Goal: Task Accomplishment & Management: Manage account settings

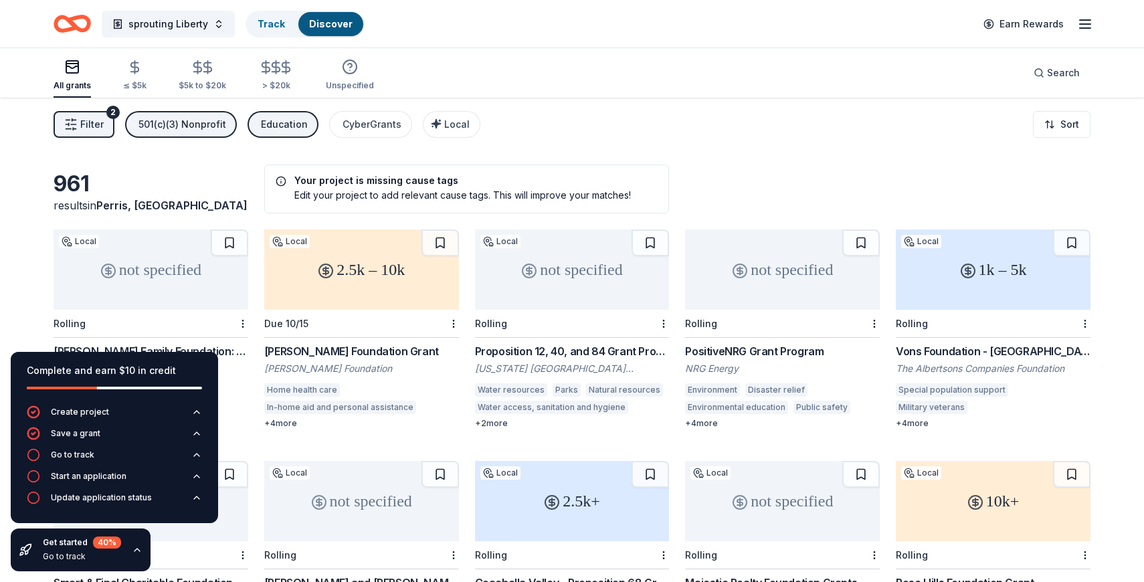
click at [1089, 21] on icon "button" at bounding box center [1085, 24] width 16 height 16
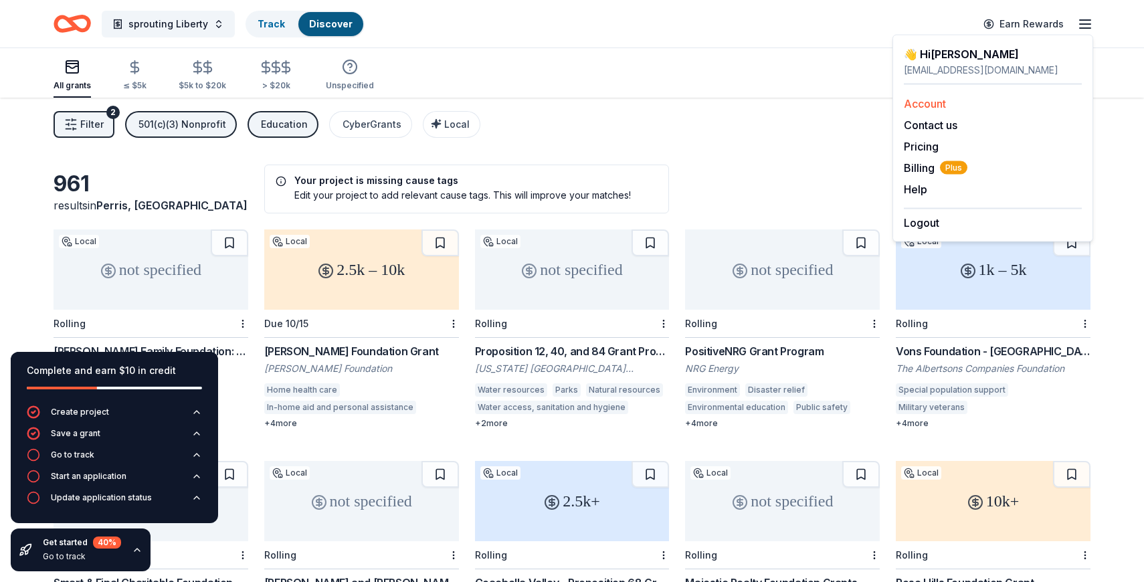
click at [926, 104] on link "Account" at bounding box center [925, 103] width 42 height 13
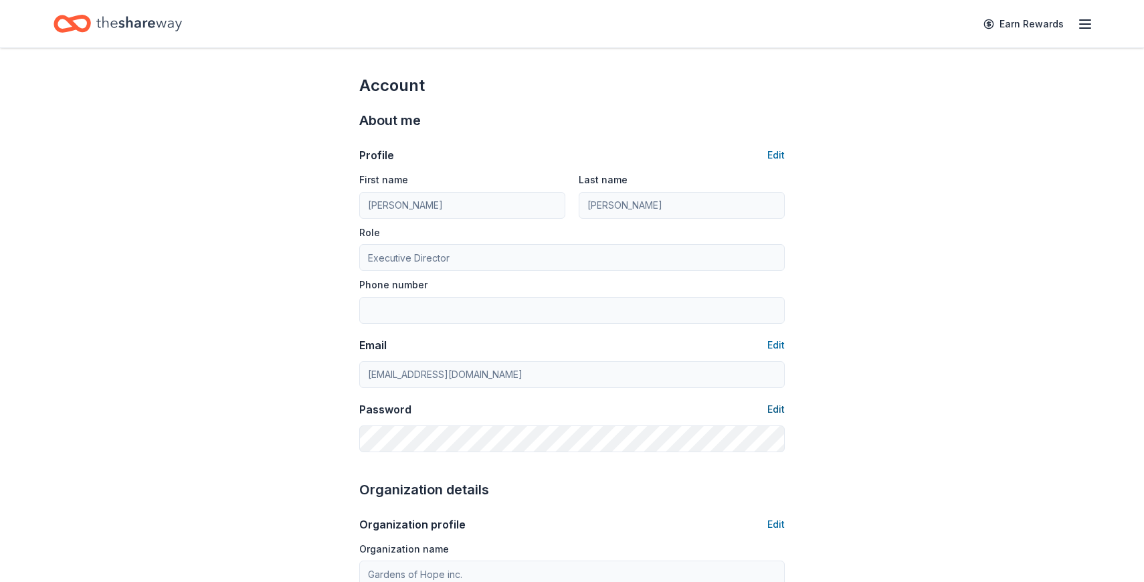
click at [777, 408] on button "Edit" at bounding box center [775, 409] width 17 height 16
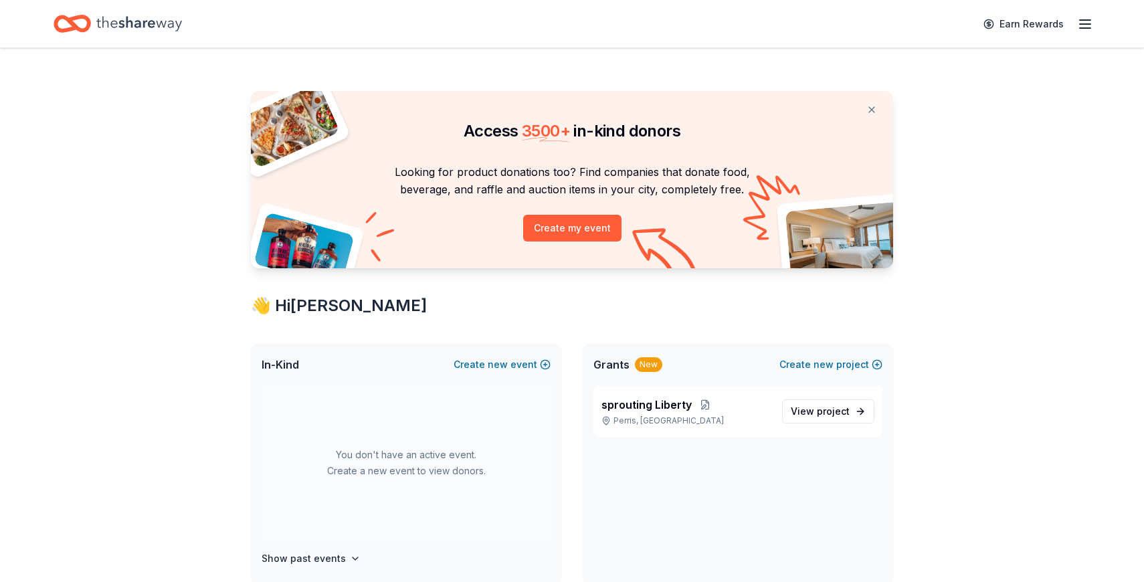
click at [1089, 24] on line "button" at bounding box center [1084, 24] width 11 height 0
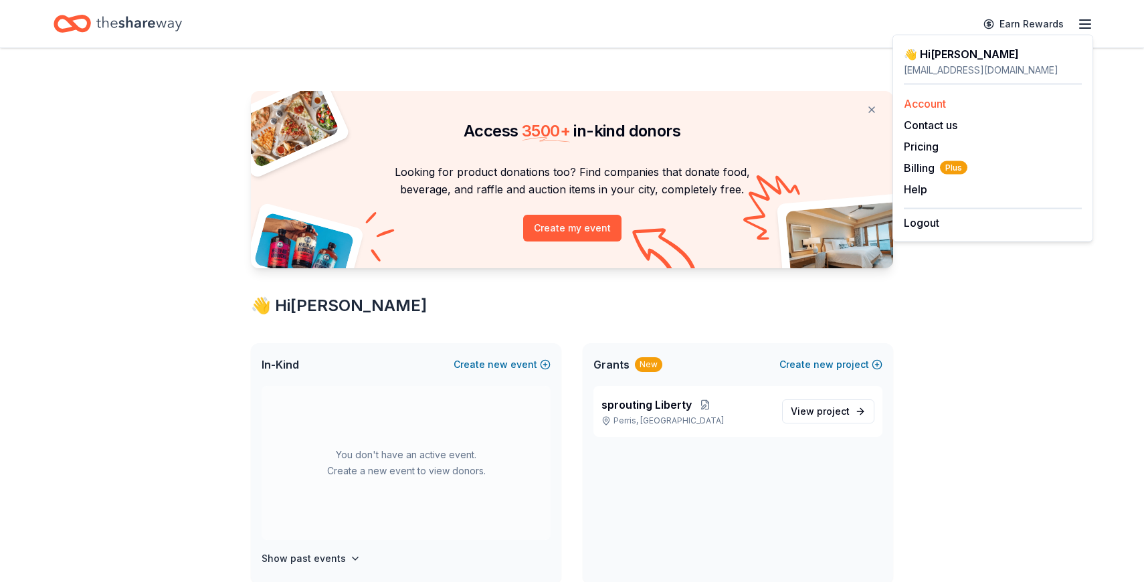
click at [907, 101] on link "Account" at bounding box center [925, 103] width 42 height 13
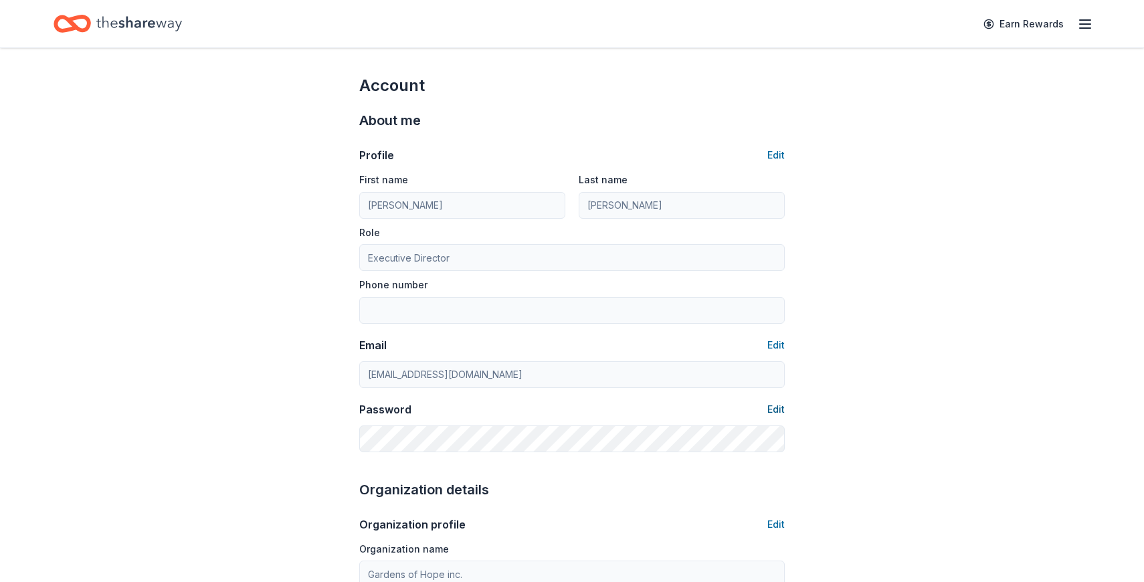
click at [780, 406] on button "Edit" at bounding box center [775, 409] width 17 height 16
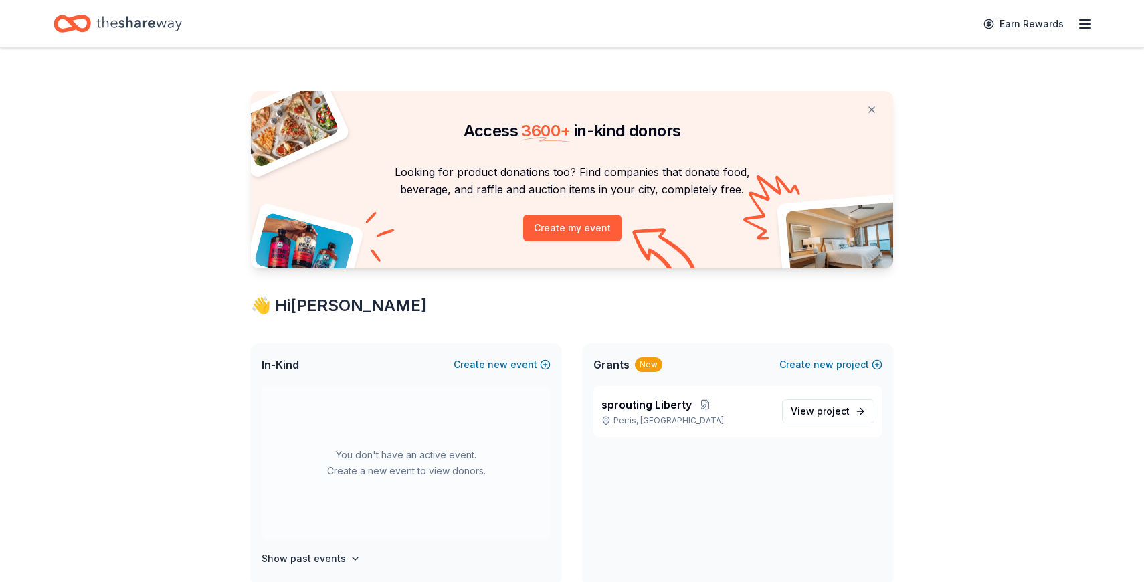
click at [1087, 29] on icon "button" at bounding box center [1085, 24] width 16 height 16
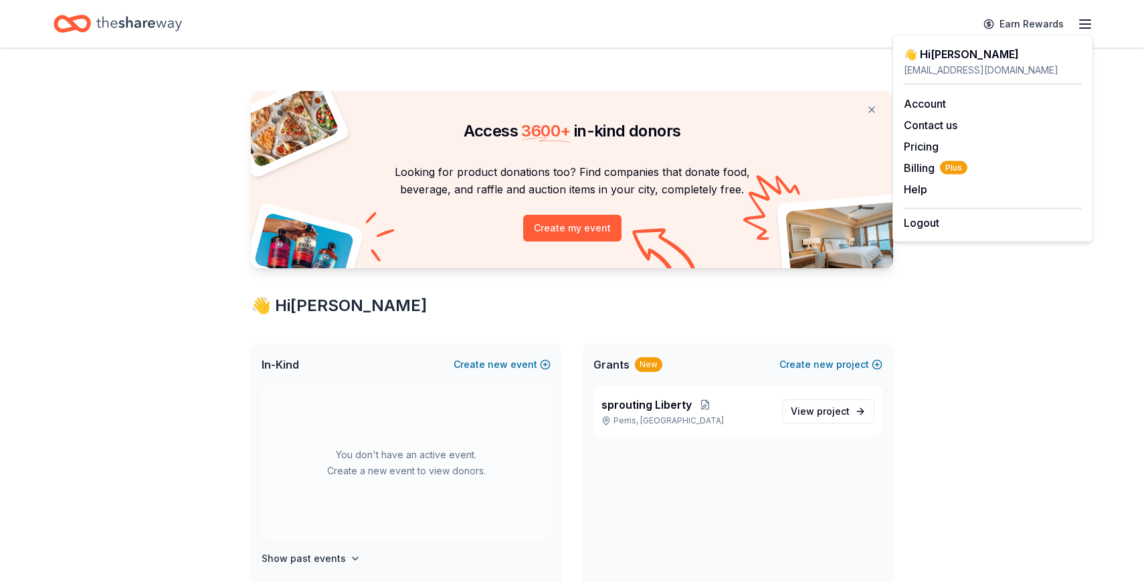
click at [994, 64] on div "[EMAIL_ADDRESS][DOMAIN_NAME]" at bounding box center [993, 70] width 178 height 16
click at [916, 53] on div "👋 Hi [PERSON_NAME]" at bounding box center [993, 54] width 178 height 16
click at [909, 103] on link "Account" at bounding box center [925, 103] width 42 height 13
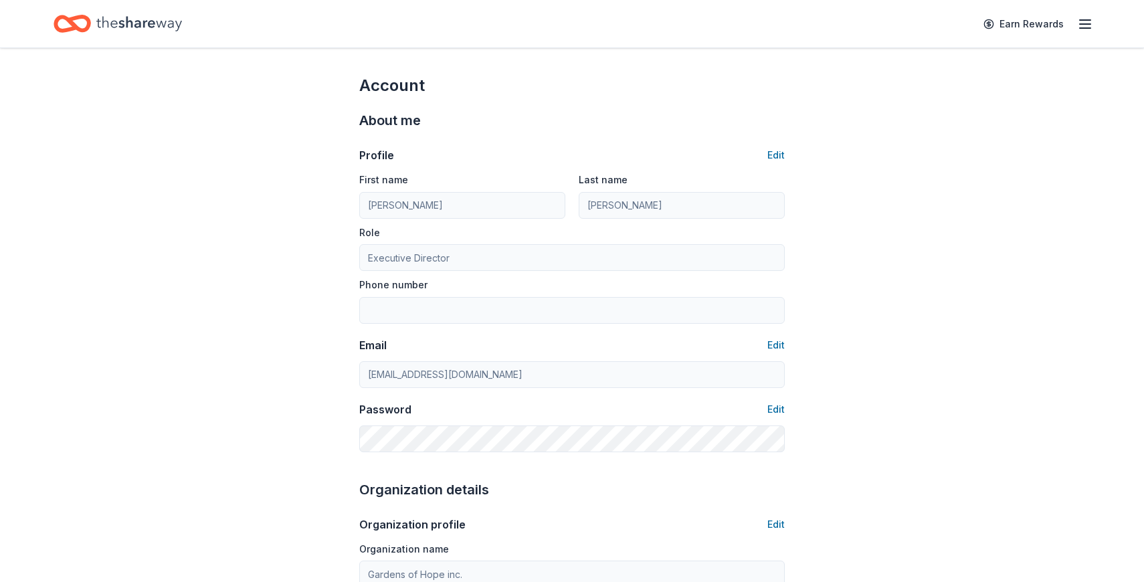
click at [1083, 20] on line "button" at bounding box center [1084, 20] width 11 height 0
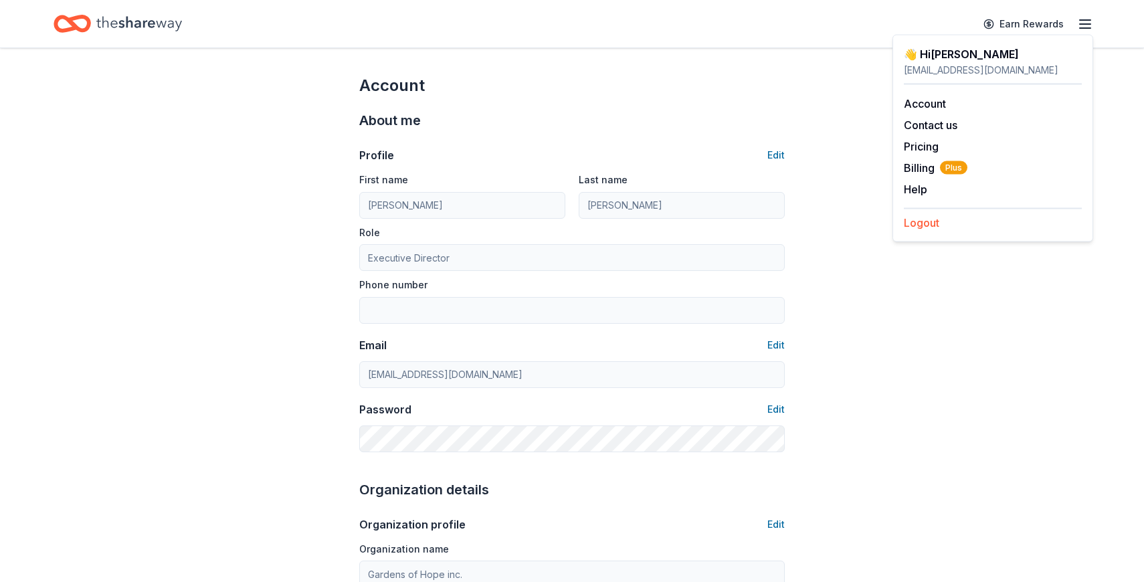
click at [918, 218] on button "Logout" at bounding box center [921, 223] width 35 height 16
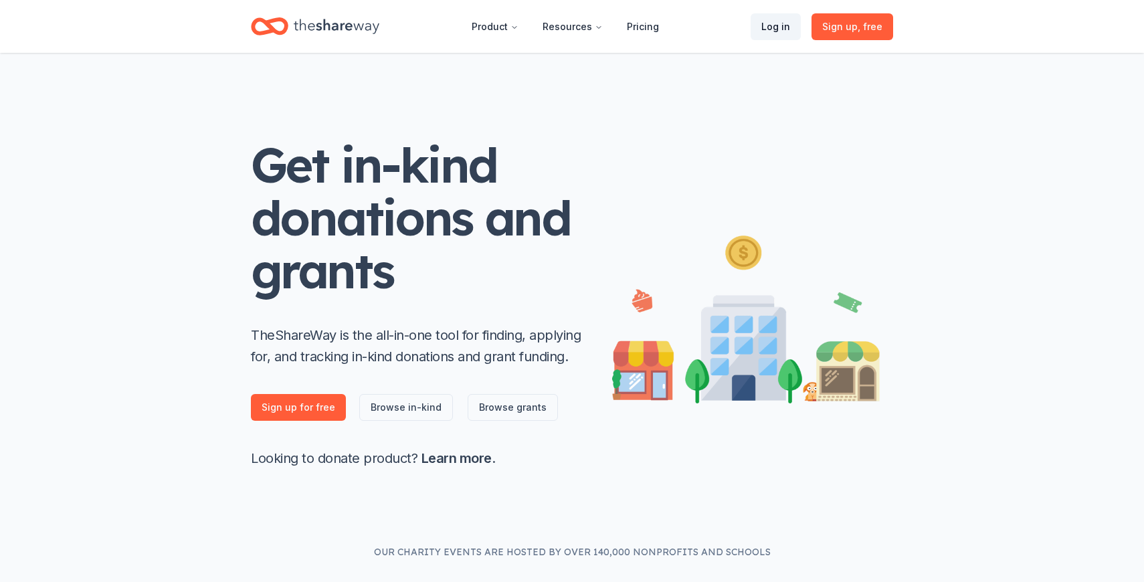
click at [771, 21] on link "Log in" at bounding box center [775, 26] width 50 height 27
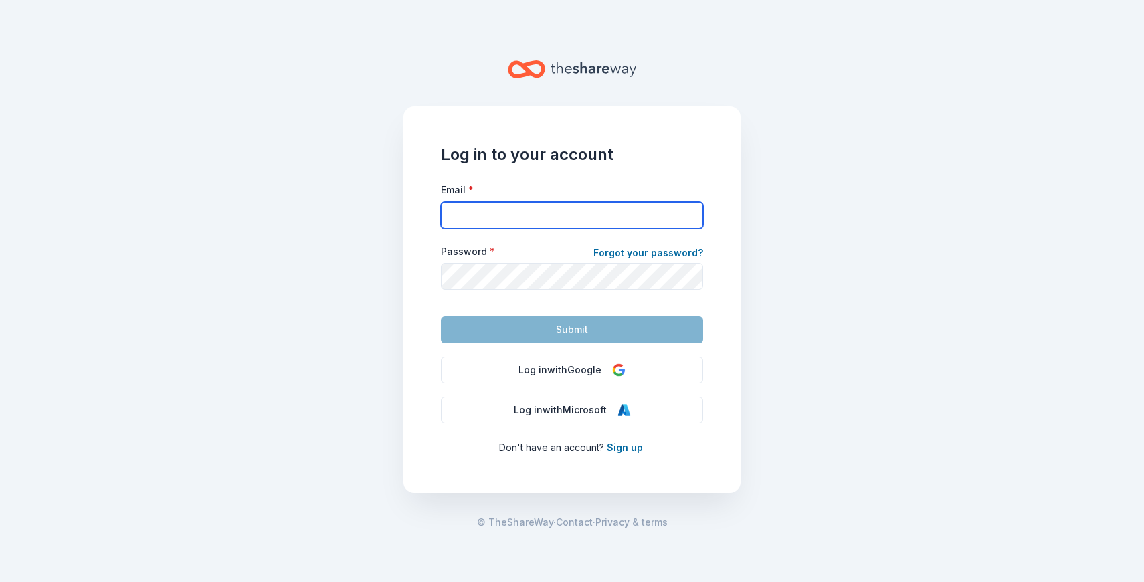
type input "[EMAIL_ADDRESS][DOMAIN_NAME]"
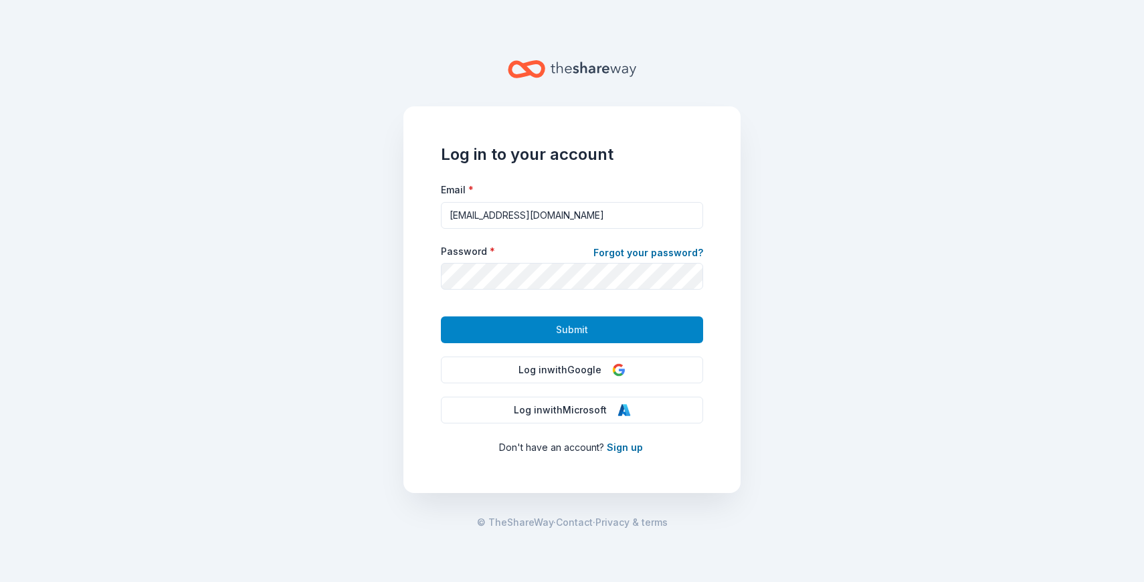
click at [636, 322] on button "Submit" at bounding box center [572, 329] width 262 height 27
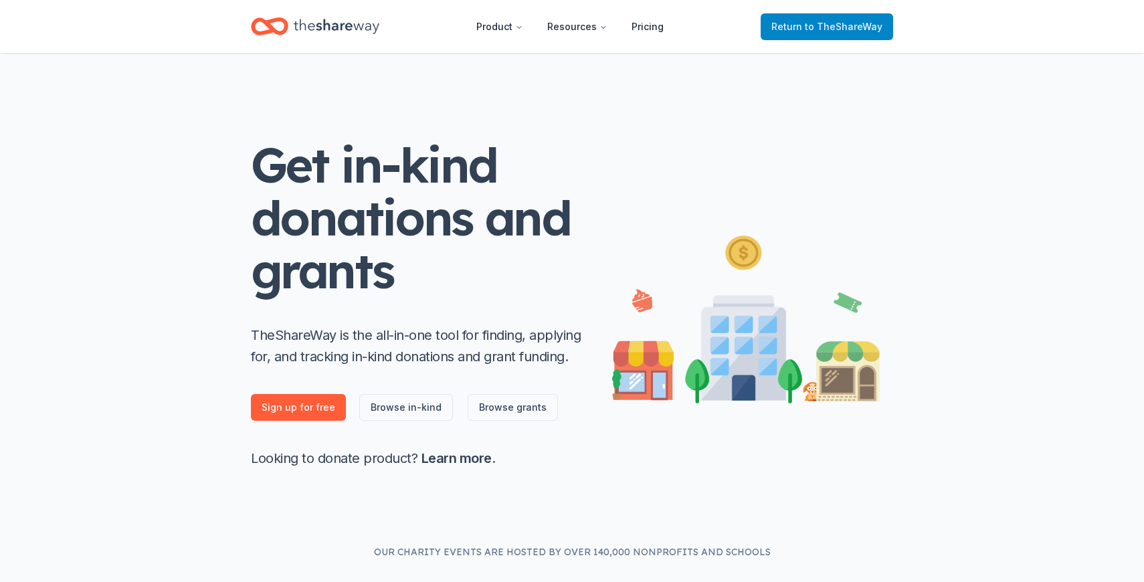
click at [793, 29] on span "Return to TheShareWay" at bounding box center [826, 27] width 111 height 16
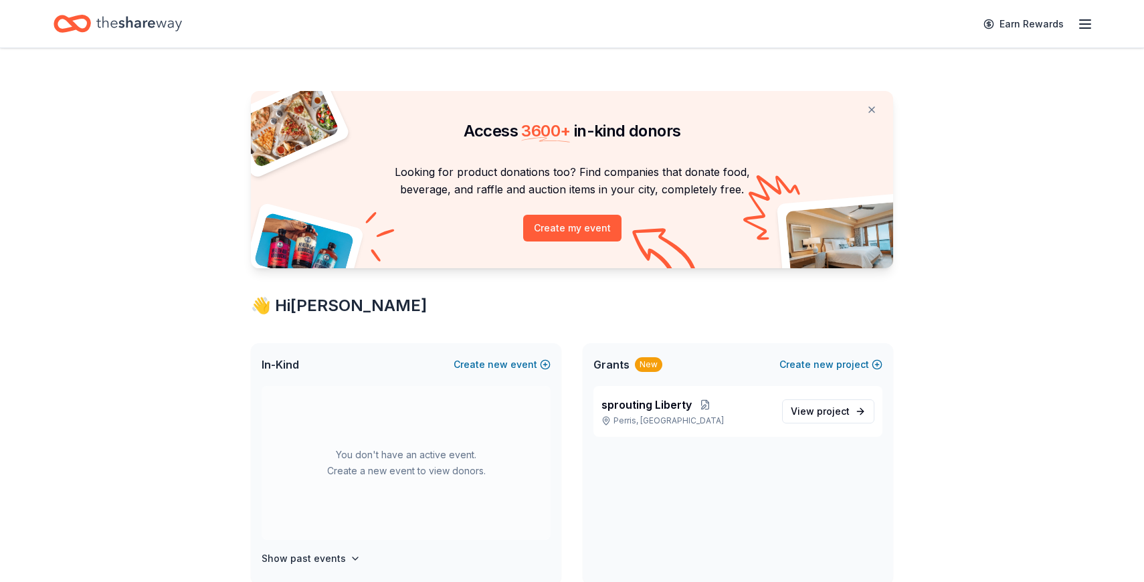
click at [1090, 20] on line "button" at bounding box center [1084, 20] width 11 height 0
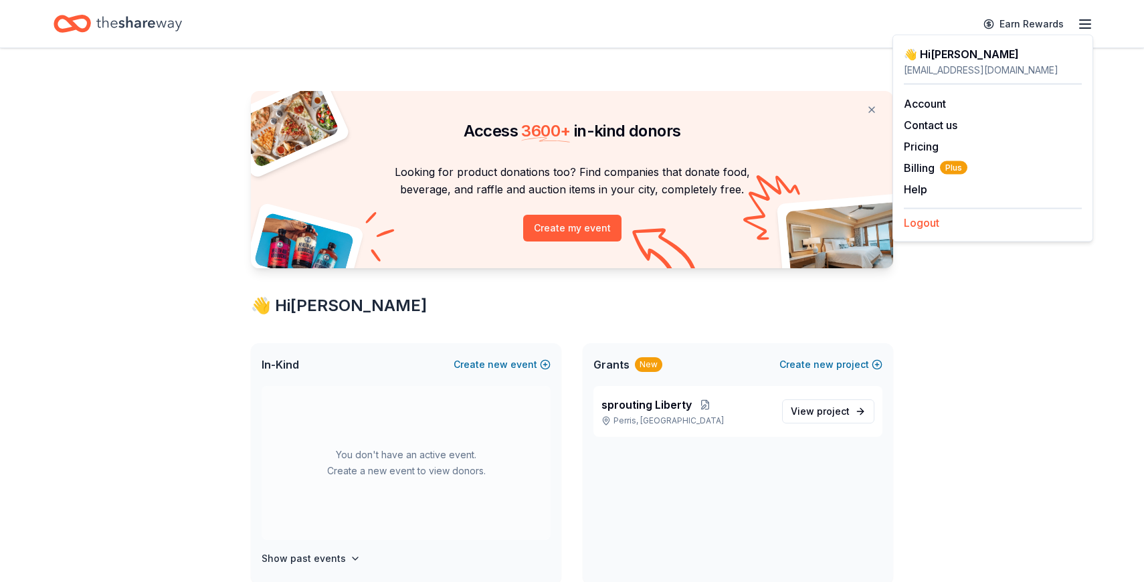
click at [917, 221] on button "Logout" at bounding box center [921, 223] width 35 height 16
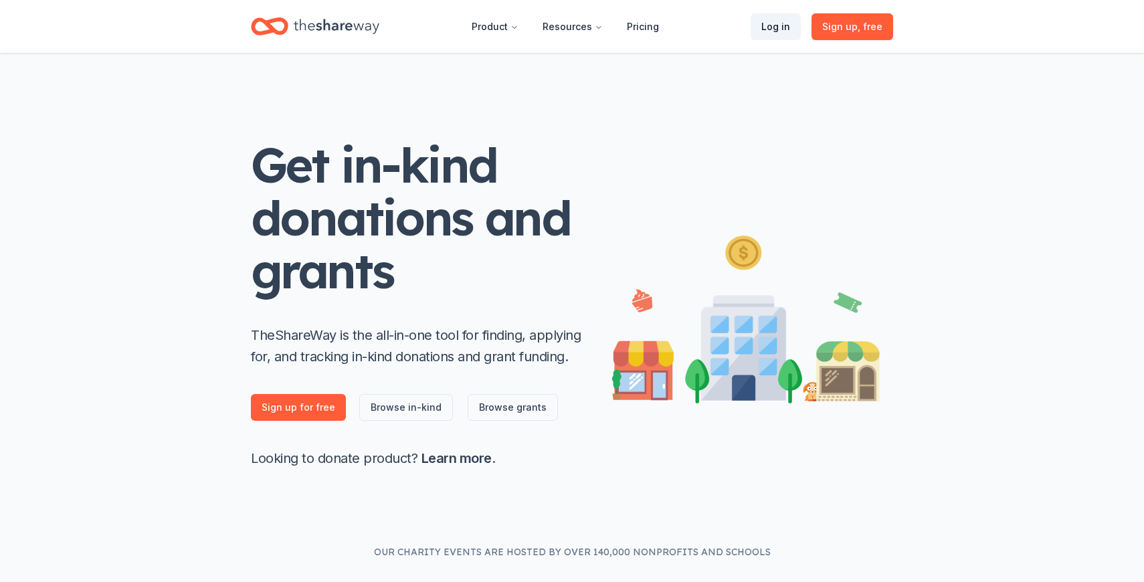
click at [772, 29] on link "Log in" at bounding box center [775, 26] width 50 height 27
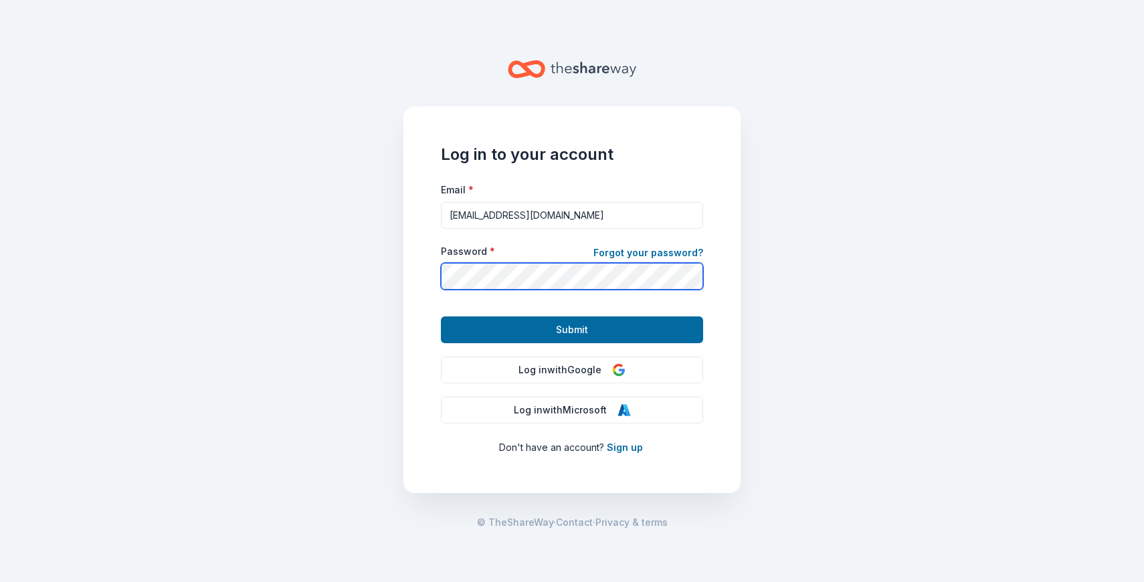
click at [379, 276] on main "Log in to your account Email * [EMAIL_ADDRESS][DOMAIN_NAME] Password * Forgot y…" at bounding box center [572, 291] width 1144 height 582
click at [868, 333] on main "Log in to your account Email * [EMAIL_ADDRESS][DOMAIN_NAME] Password * Forgot y…" at bounding box center [572, 291] width 1144 height 582
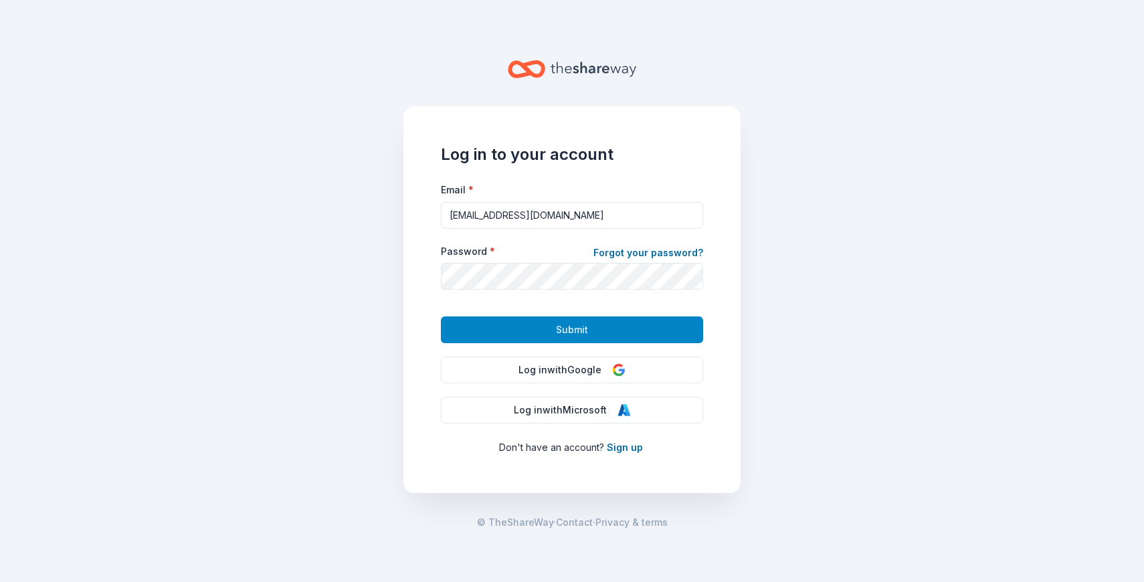
click at [652, 320] on button "Submit" at bounding box center [572, 329] width 262 height 27
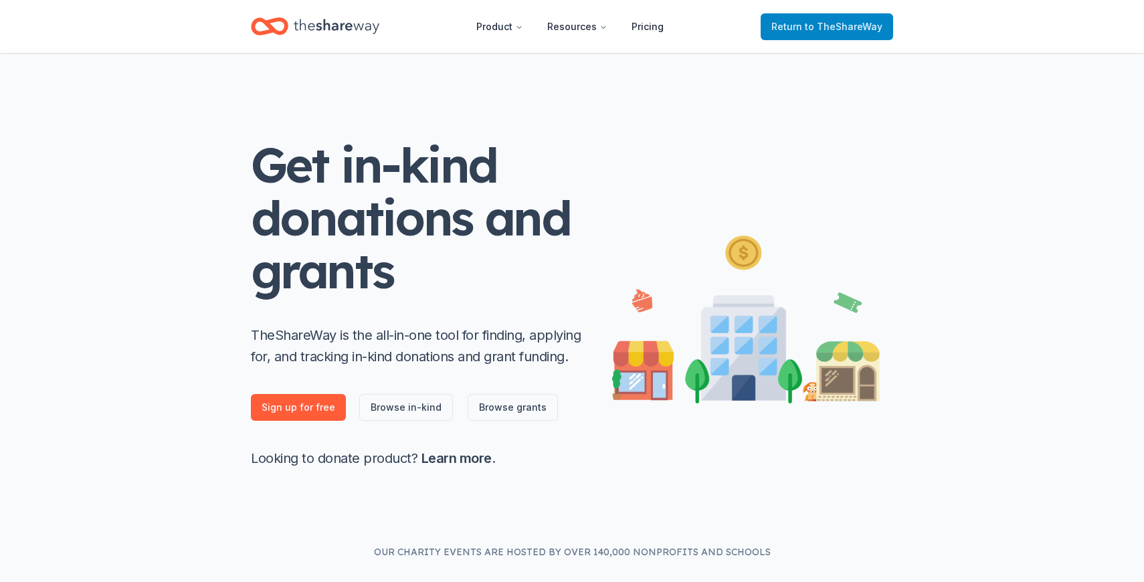
click at [825, 28] on span "to TheShareWay" at bounding box center [844, 26] width 78 height 11
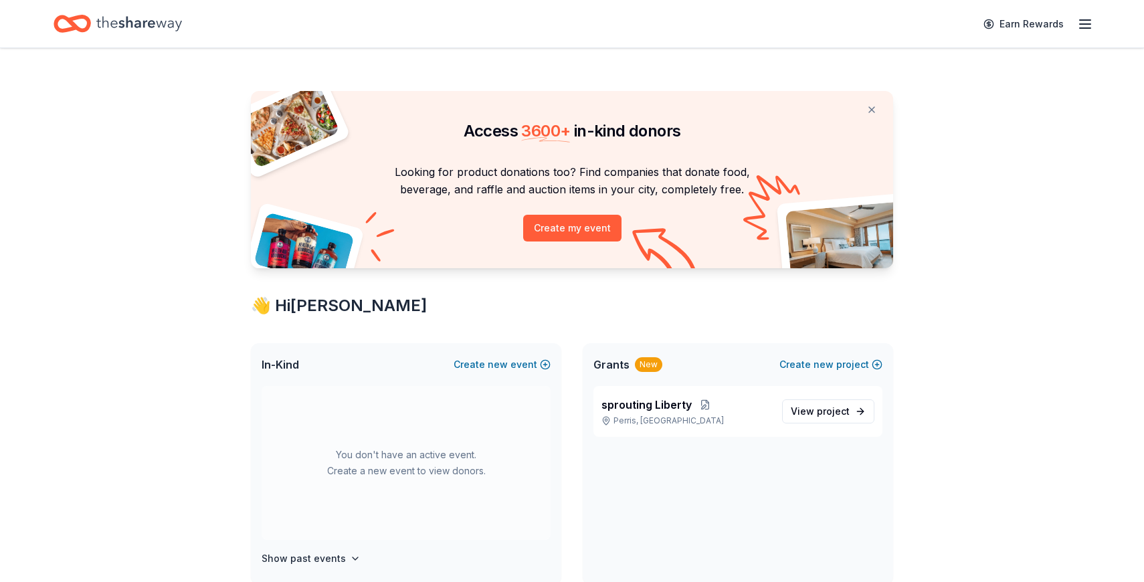
click at [1079, 22] on icon "button" at bounding box center [1085, 24] width 16 height 16
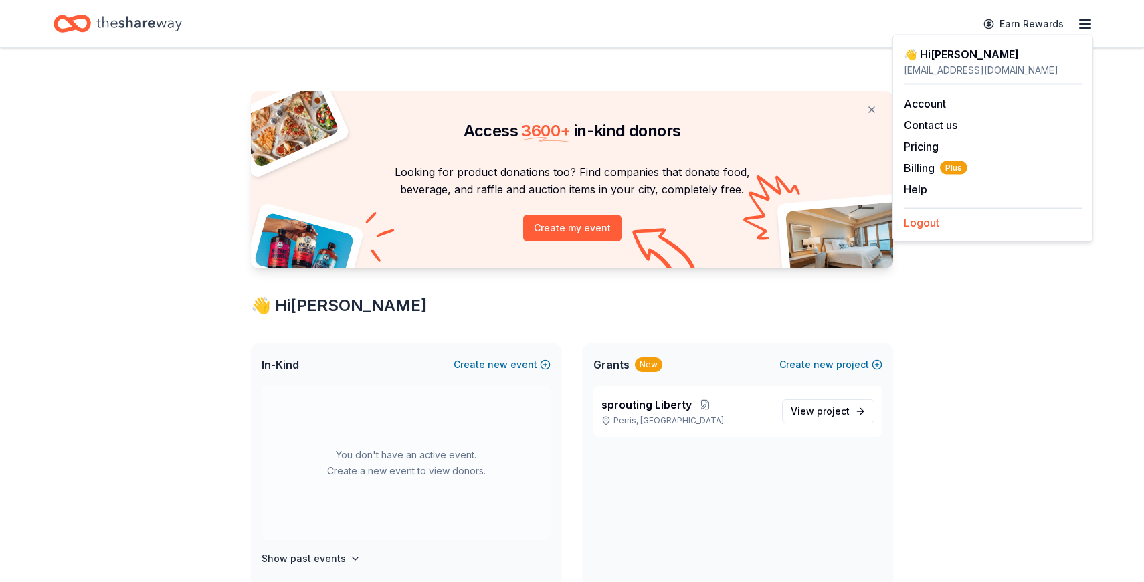
click at [924, 220] on button "Logout" at bounding box center [921, 223] width 35 height 16
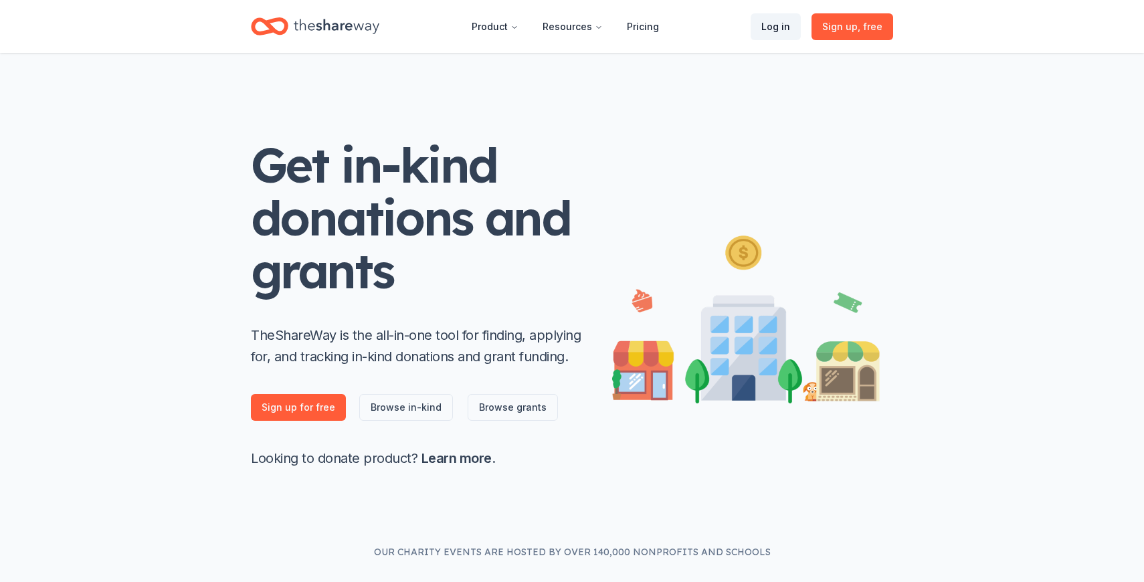
click at [772, 29] on link "Log in" at bounding box center [775, 26] width 50 height 27
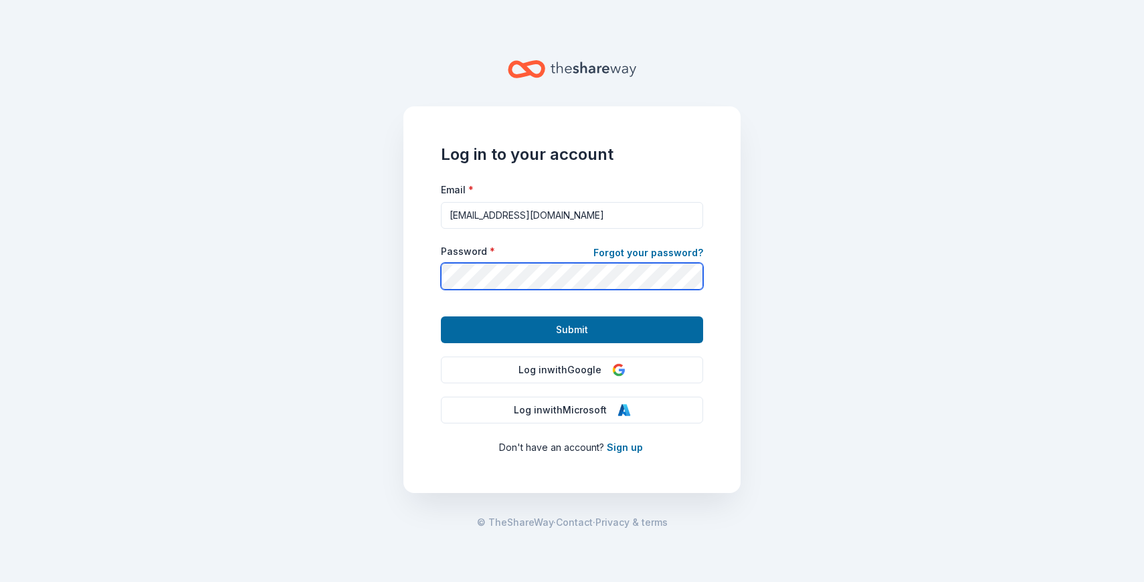
click at [421, 272] on div "Log in to your account Email * [EMAIL_ADDRESS][DOMAIN_NAME] Password * Forgot y…" at bounding box center [571, 299] width 337 height 387
click at [386, 275] on main "Log in to your account Email * [EMAIL_ADDRESS][DOMAIN_NAME] Password * Forgot y…" at bounding box center [572, 291] width 1144 height 582
click at [811, 357] on main "Log in to your account Email * [EMAIL_ADDRESS][DOMAIN_NAME] Password * Forgot y…" at bounding box center [572, 291] width 1144 height 582
click at [412, 282] on div "Log in to your account Email * [EMAIL_ADDRESS][DOMAIN_NAME] Password * Forgot y…" at bounding box center [571, 299] width 337 height 387
